Goal: Entertainment & Leisure: Consume media (video, audio)

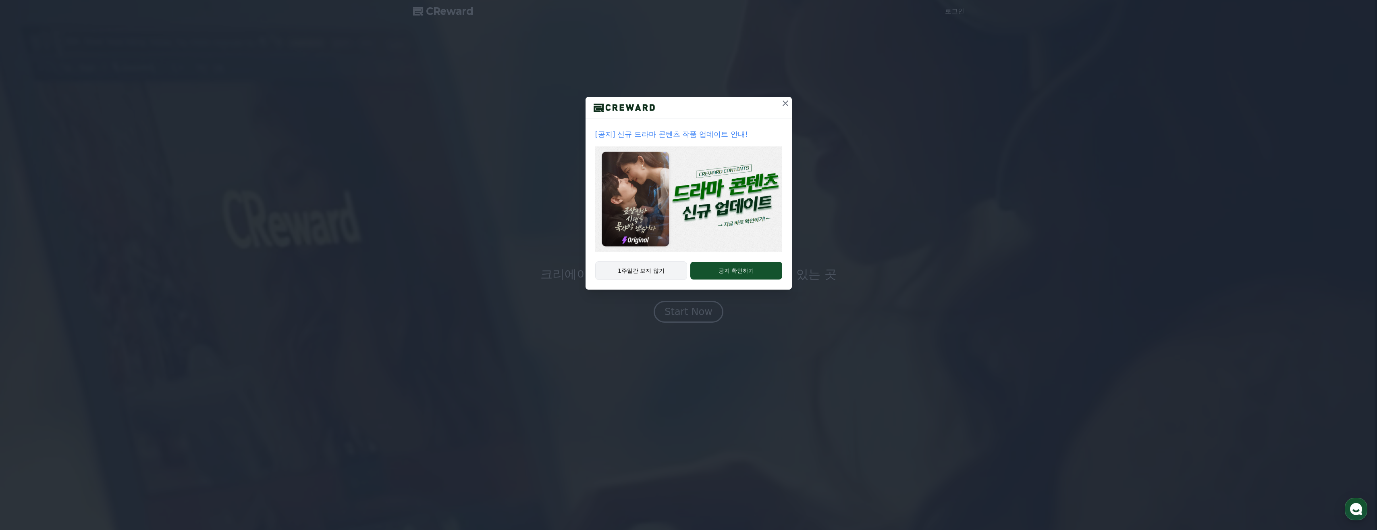
click at [655, 268] on button "1주일간 보지 않기" at bounding box center [641, 270] width 92 height 19
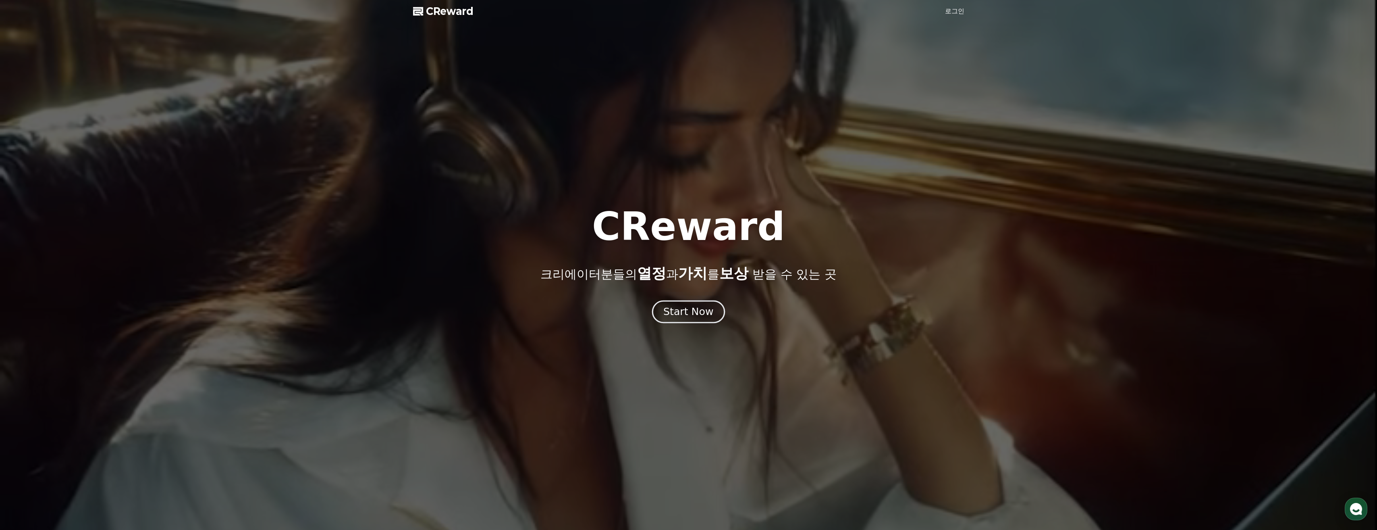
click at [690, 318] on div "Start Now" at bounding box center [688, 312] width 50 height 14
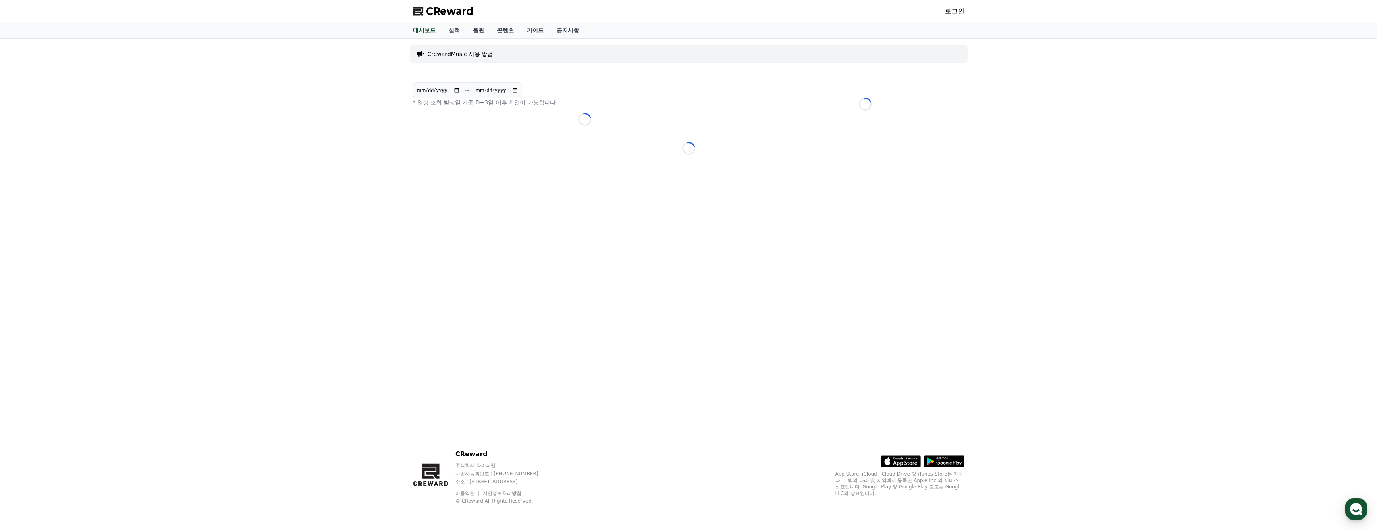
click at [518, 69] on div "**********" at bounding box center [689, 234] width 564 height 391
click at [479, 32] on link "음원" at bounding box center [478, 30] width 24 height 15
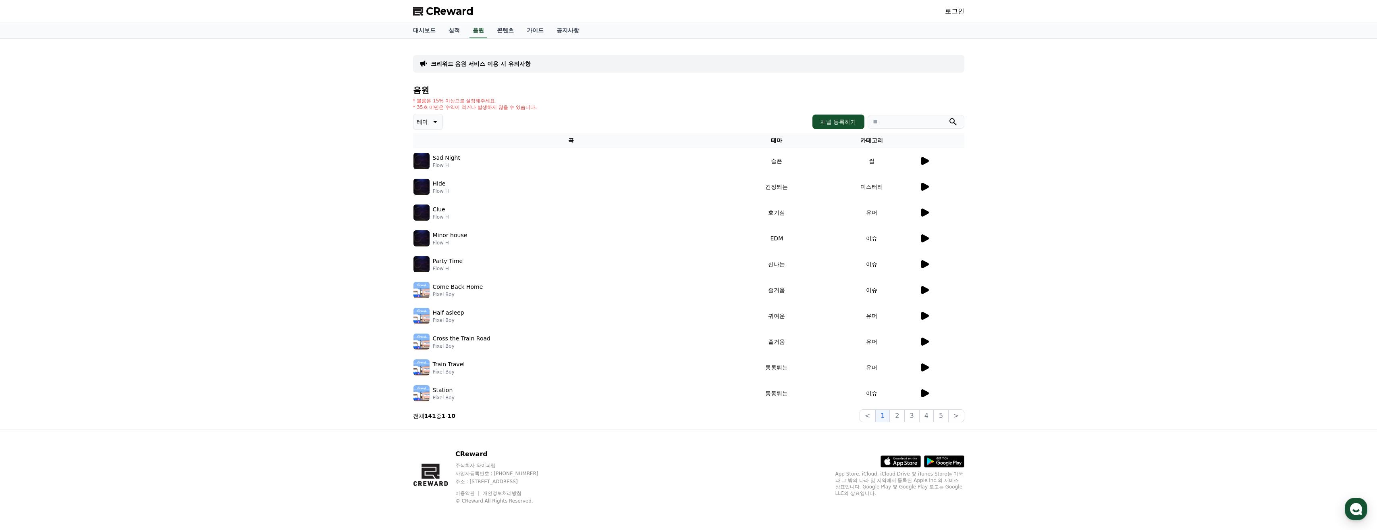
click at [441, 121] on button "테마" at bounding box center [428, 122] width 30 height 16
click at [424, 182] on button "호기심" at bounding box center [425, 185] width 23 height 18
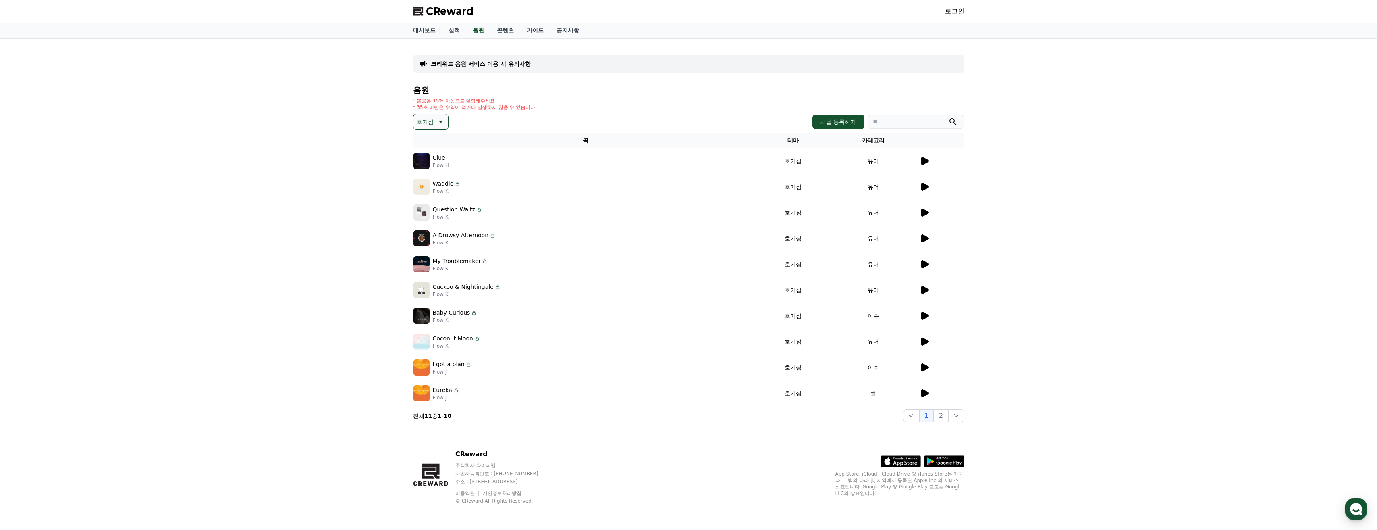
click at [937, 159] on div at bounding box center [942, 161] width 44 height 10
click at [930, 161] on div at bounding box center [942, 161] width 44 height 10
click at [929, 161] on icon at bounding box center [925, 161] width 8 height 8
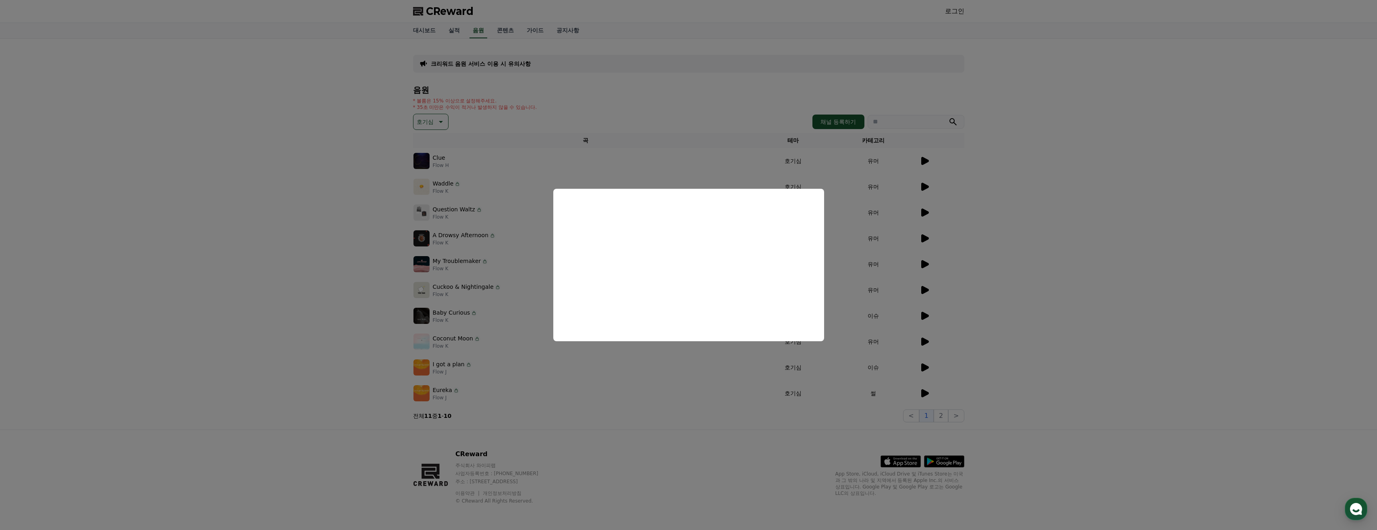
click at [1047, 213] on button "close modal" at bounding box center [688, 265] width 1377 height 530
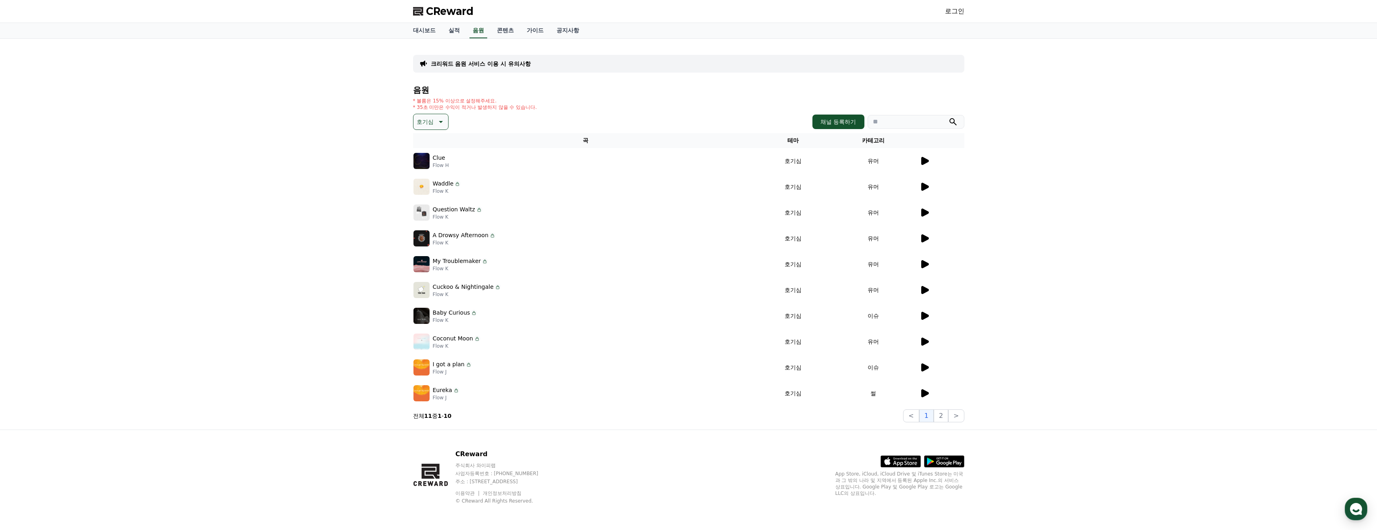
click at [928, 181] on td at bounding box center [941, 187] width 45 height 26
click at [926, 185] on icon at bounding box center [925, 187] width 8 height 8
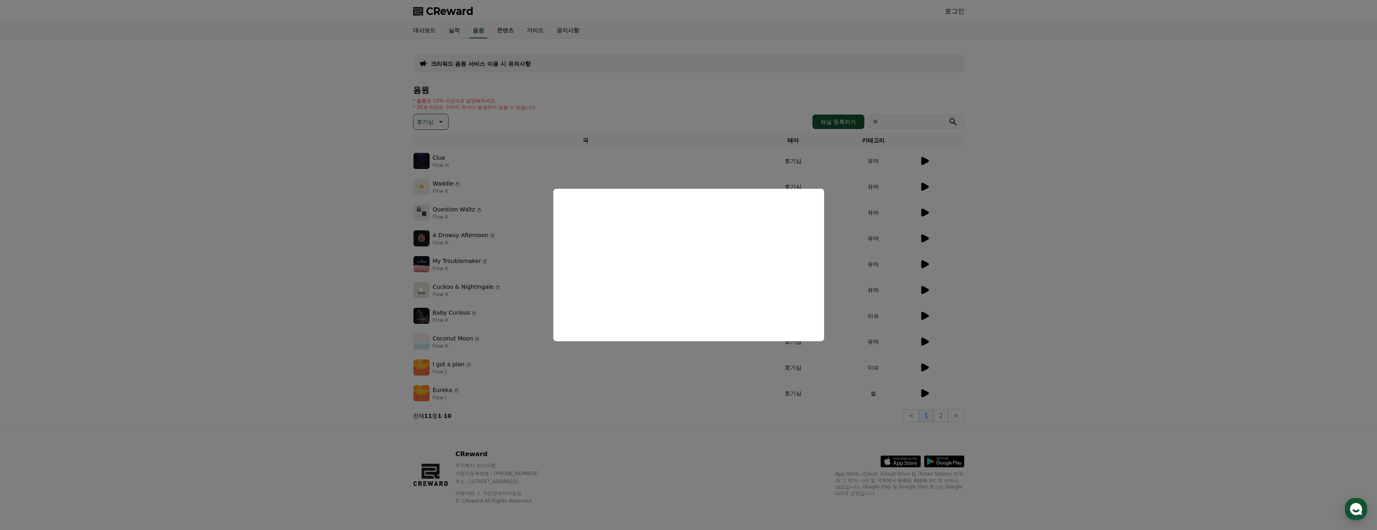
drag, startPoint x: 1003, startPoint y: 245, endPoint x: 1004, endPoint y: 241, distance: 4.1
click at [1005, 245] on button "close modal" at bounding box center [688, 265] width 1377 height 530
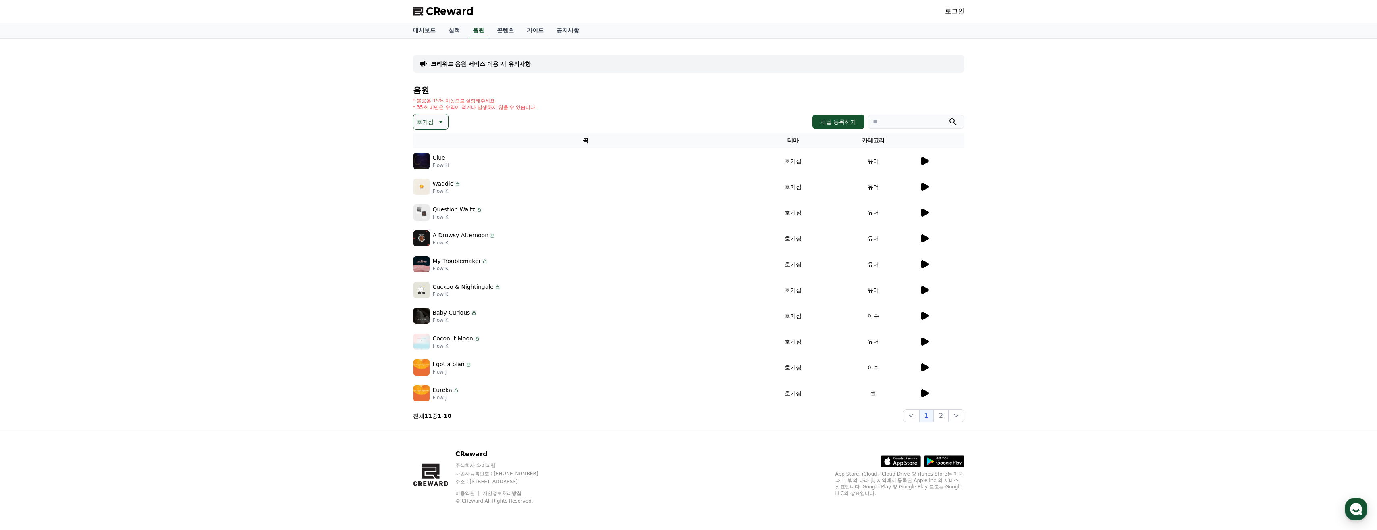
click at [927, 208] on icon at bounding box center [925, 213] width 10 height 10
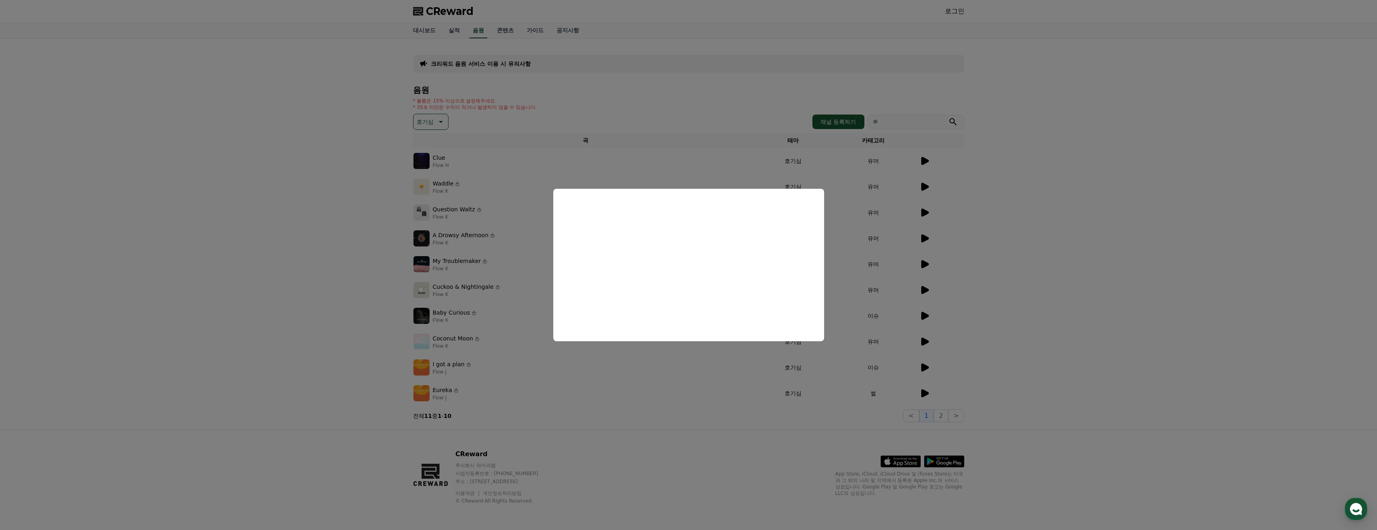
click at [1000, 278] on button "close modal" at bounding box center [688, 265] width 1377 height 530
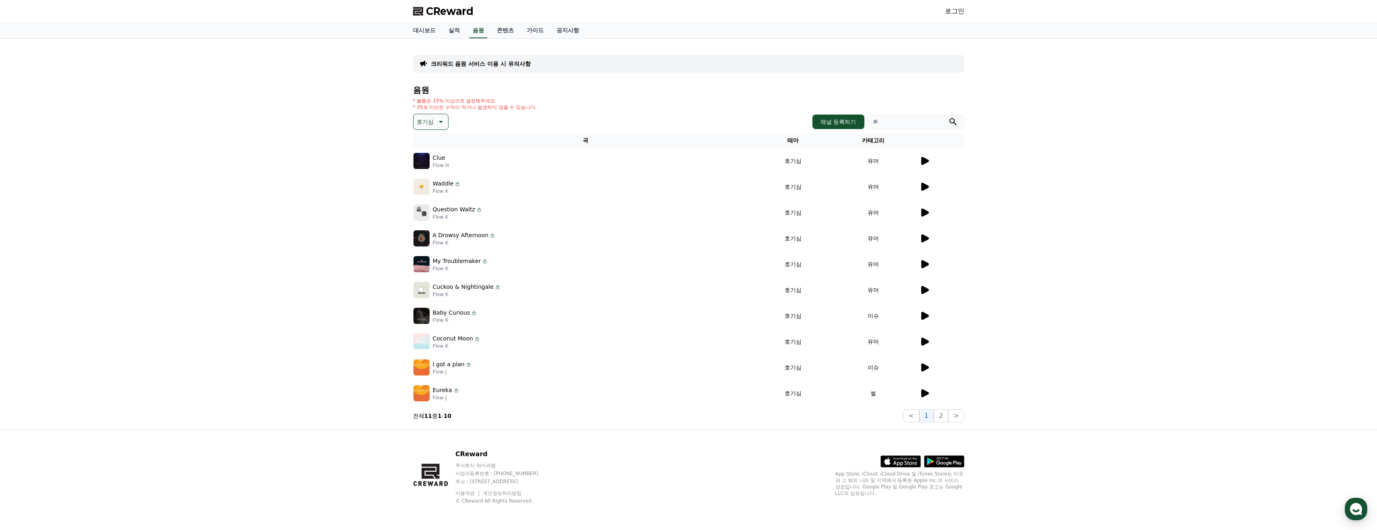
click at [928, 264] on icon at bounding box center [925, 264] width 8 height 8
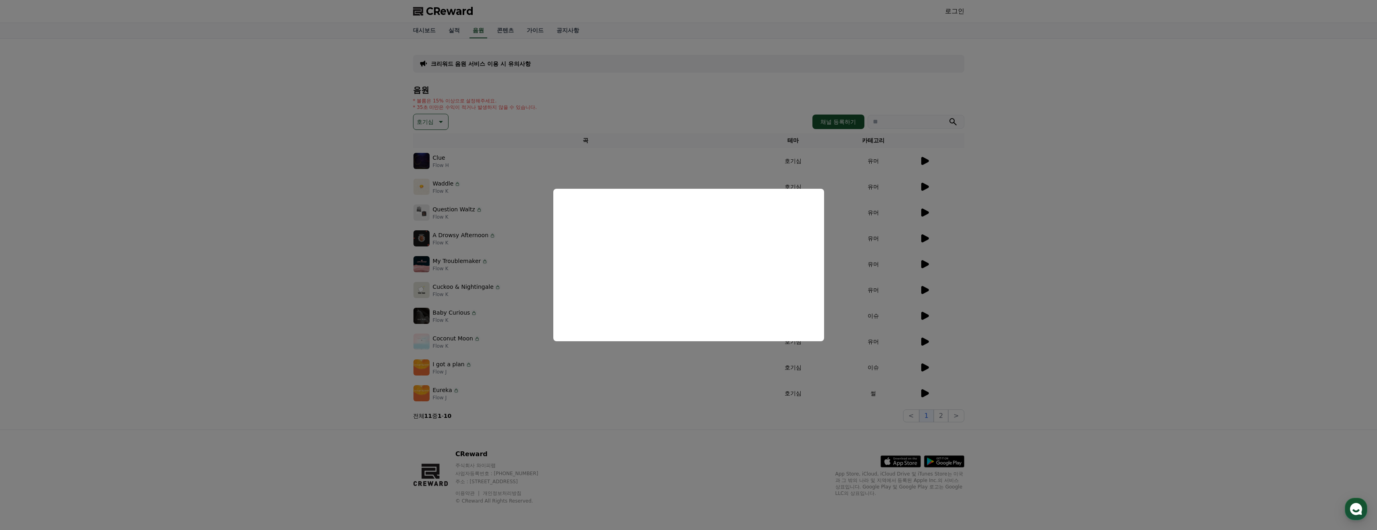
click at [986, 291] on button "close modal" at bounding box center [688, 265] width 1377 height 530
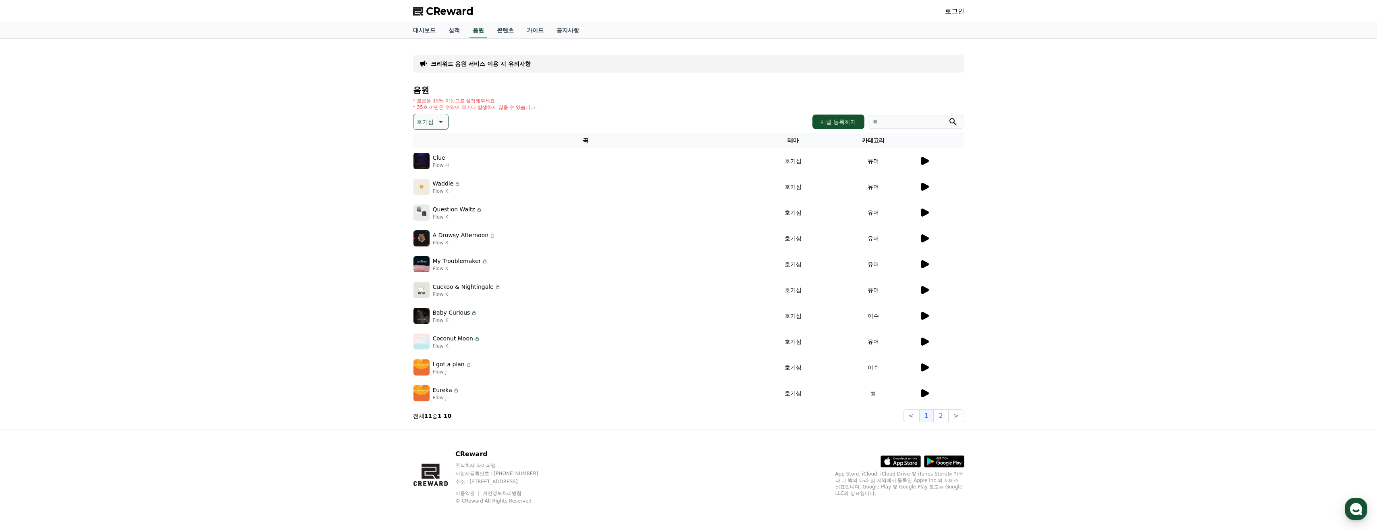
click at [922, 285] on icon at bounding box center [925, 290] width 10 height 10
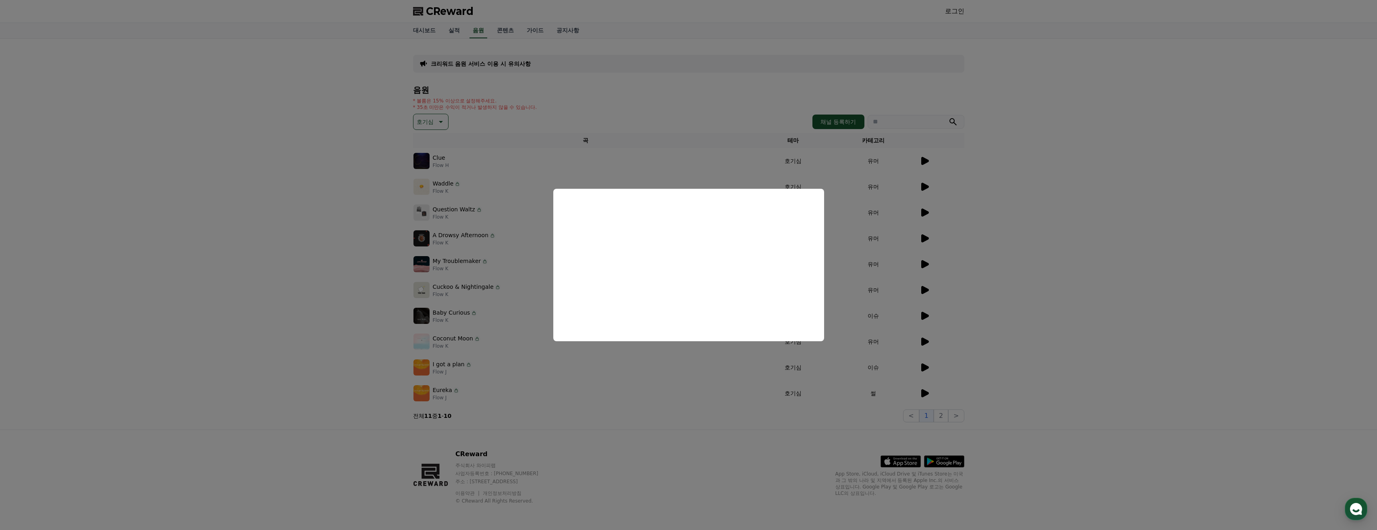
click at [1020, 276] on button "close modal" at bounding box center [688, 265] width 1377 height 530
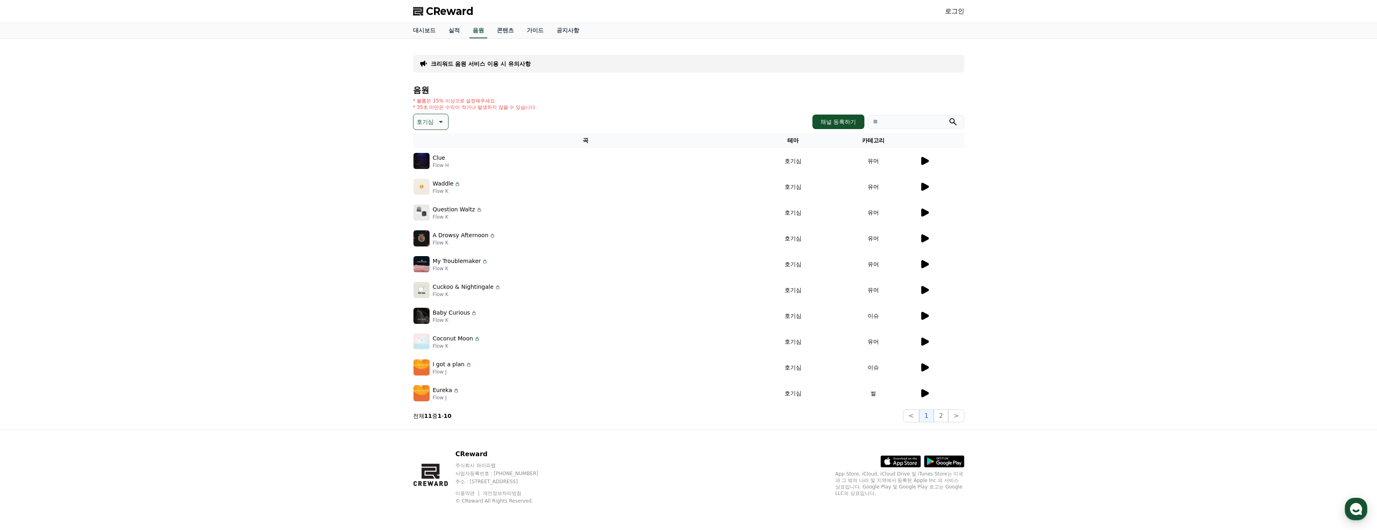
click at [419, 121] on p "호기심" at bounding box center [425, 121] width 17 height 11
click at [323, 215] on div "크리워드 음원 서비스 이용 시 유의사항 음원 * 볼륨은 15% 이상으로 설정해주세요. * 35초 미만은 수익이 적거나 발생하지 않을 수 있습니…" at bounding box center [688, 234] width 1377 height 391
